Goal: Task Accomplishment & Management: Use online tool/utility

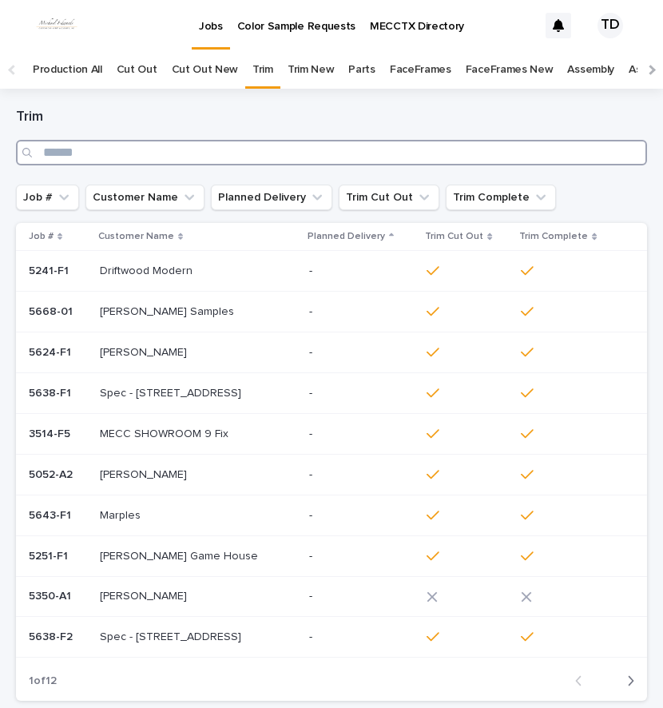
click at [253, 157] on input "Search" at bounding box center [331, 153] width 631 height 26
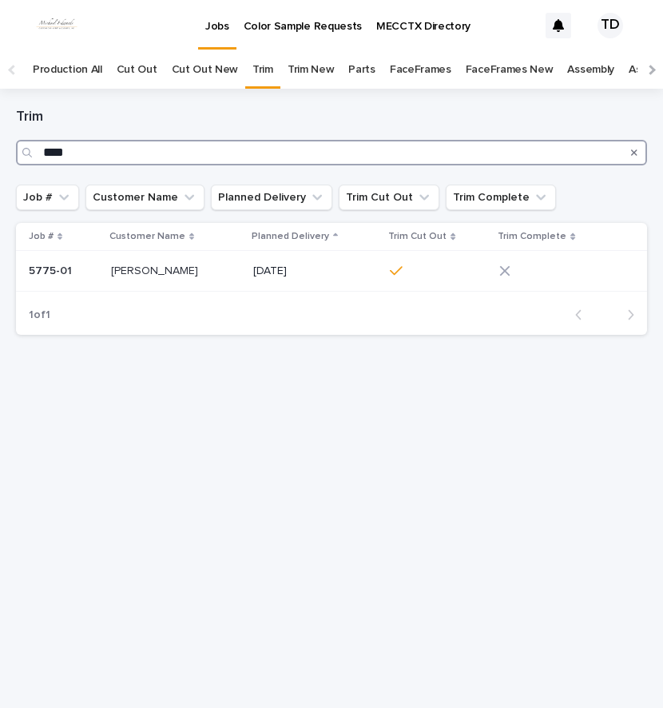
click at [263, 157] on input "****" at bounding box center [331, 153] width 631 height 26
type input "*"
type input "****"
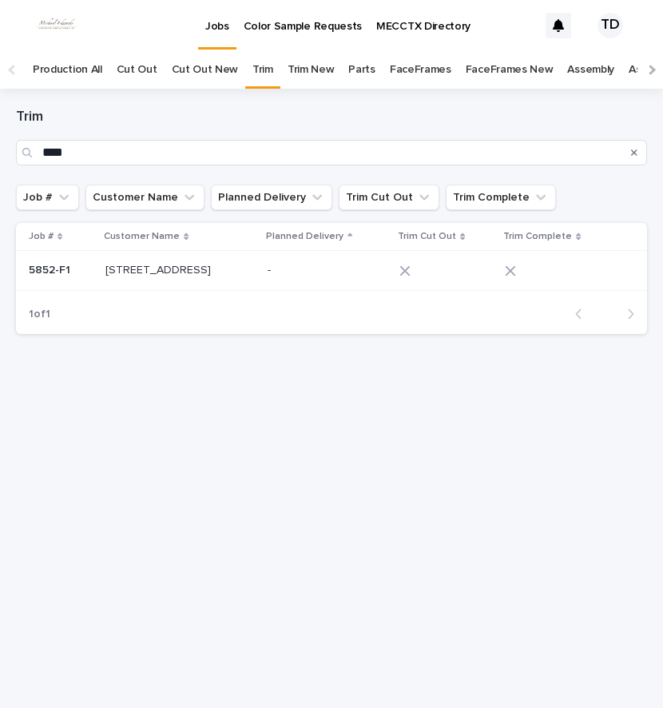
click at [407, 273] on div at bounding box center [439, 270] width 80 height 11
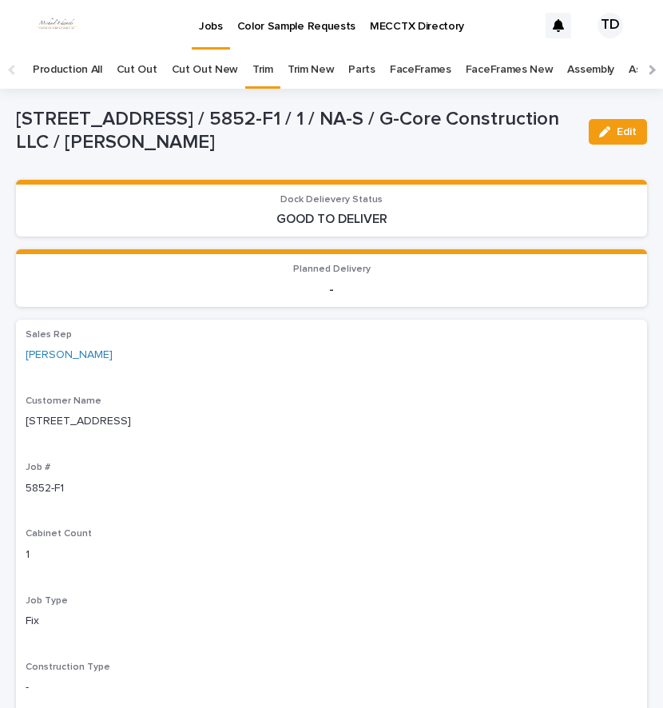
drag, startPoint x: 606, startPoint y: 118, endPoint x: 600, endPoint y: 149, distance: 31.0
click at [606, 121] on div "Edit" at bounding box center [614, 132] width 65 height 48
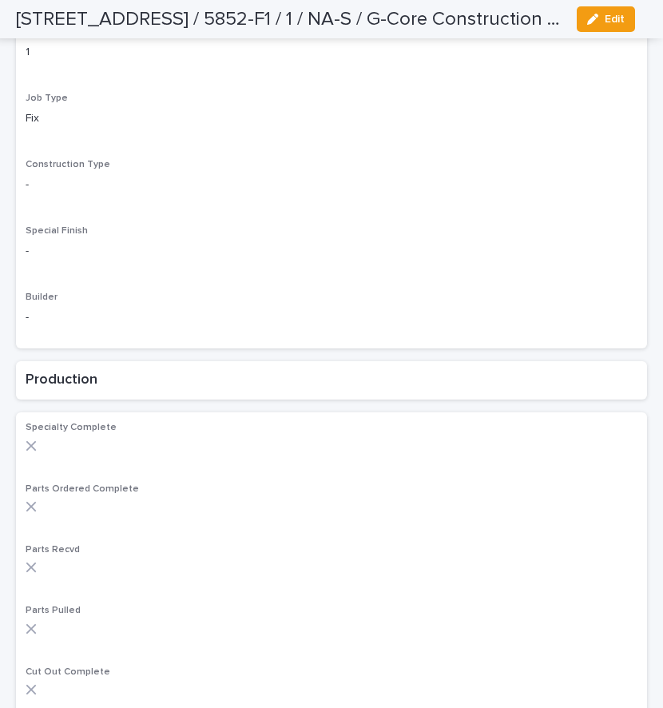
scroll to position [799, 0]
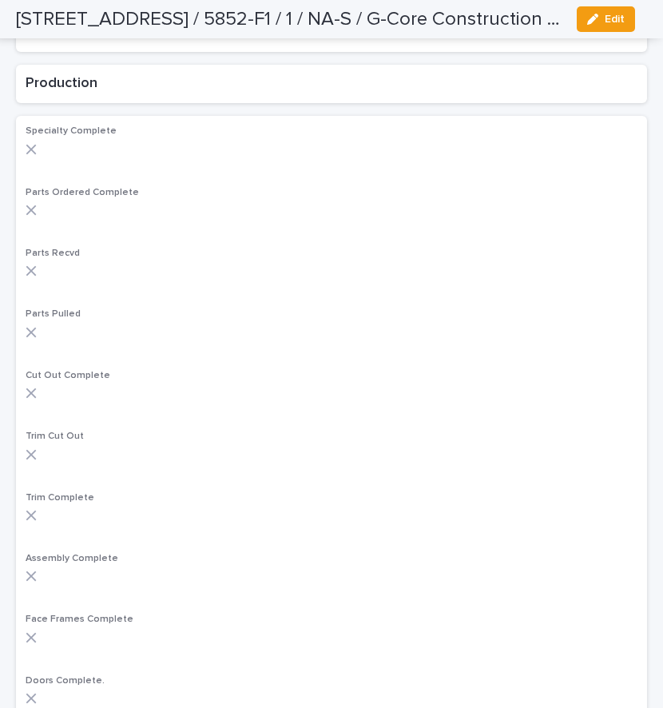
click at [38, 450] on div at bounding box center [332, 454] width 612 height 11
click at [613, 19] on span "Edit" at bounding box center [615, 19] width 20 height 11
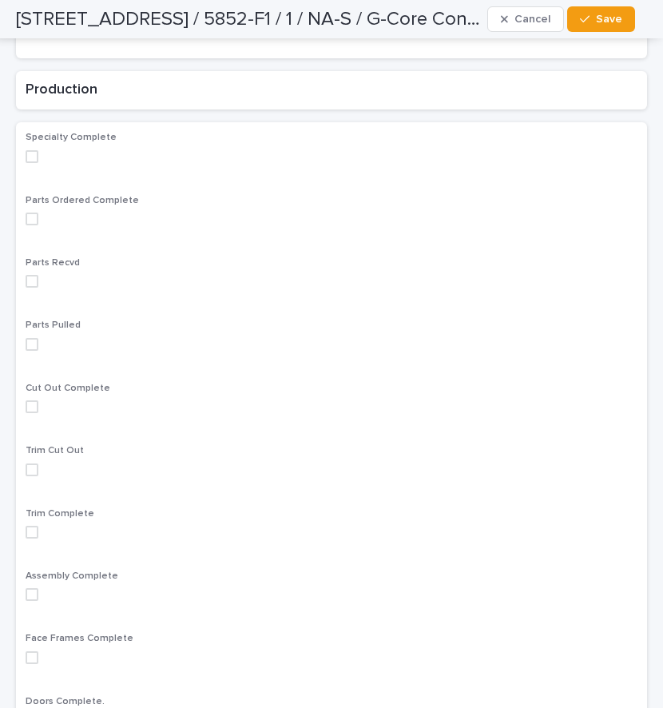
click at [32, 472] on span at bounding box center [32, 469] width 13 height 13
click at [25, 527] on div "Specialty Complete Parts Ordered Complete Parts Recvd Parts Pulled Cut Out Comp…" at bounding box center [331, 716] width 631 height 1189
drag, startPoint x: 35, startPoint y: 535, endPoint x: 40, endPoint y: 528, distance: 8.6
click at [34, 533] on span at bounding box center [32, 532] width 13 height 13
click at [608, 22] on span "Save" at bounding box center [609, 19] width 26 height 11
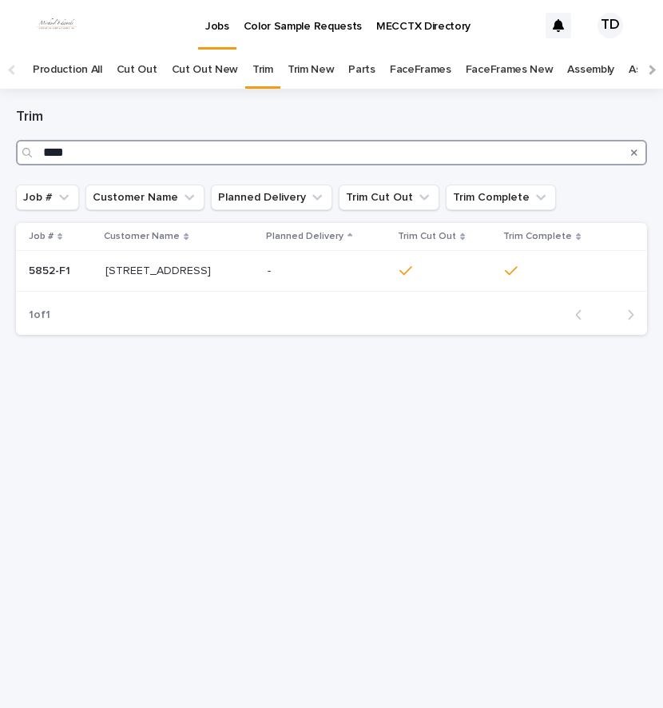
click at [349, 154] on input "****" at bounding box center [331, 153] width 631 height 26
type input "*"
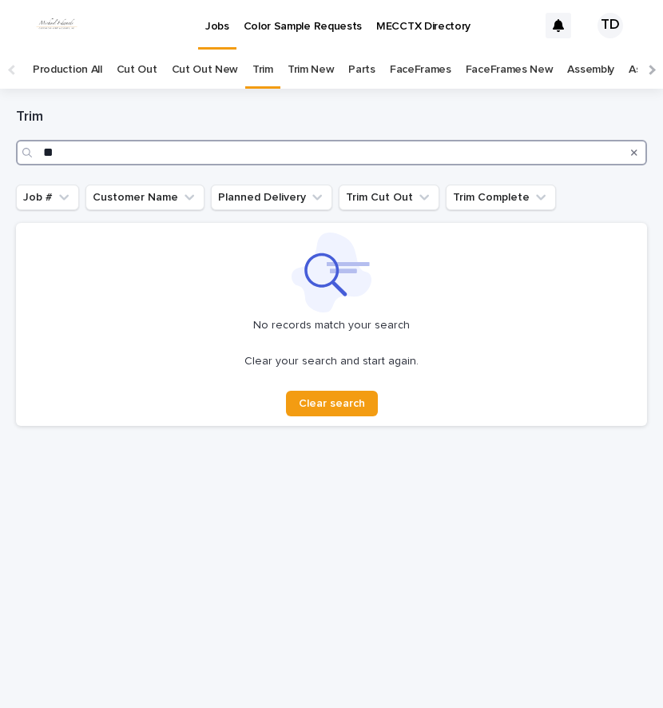
type input "*"
